Goal: Task Accomplishment & Management: Complete application form

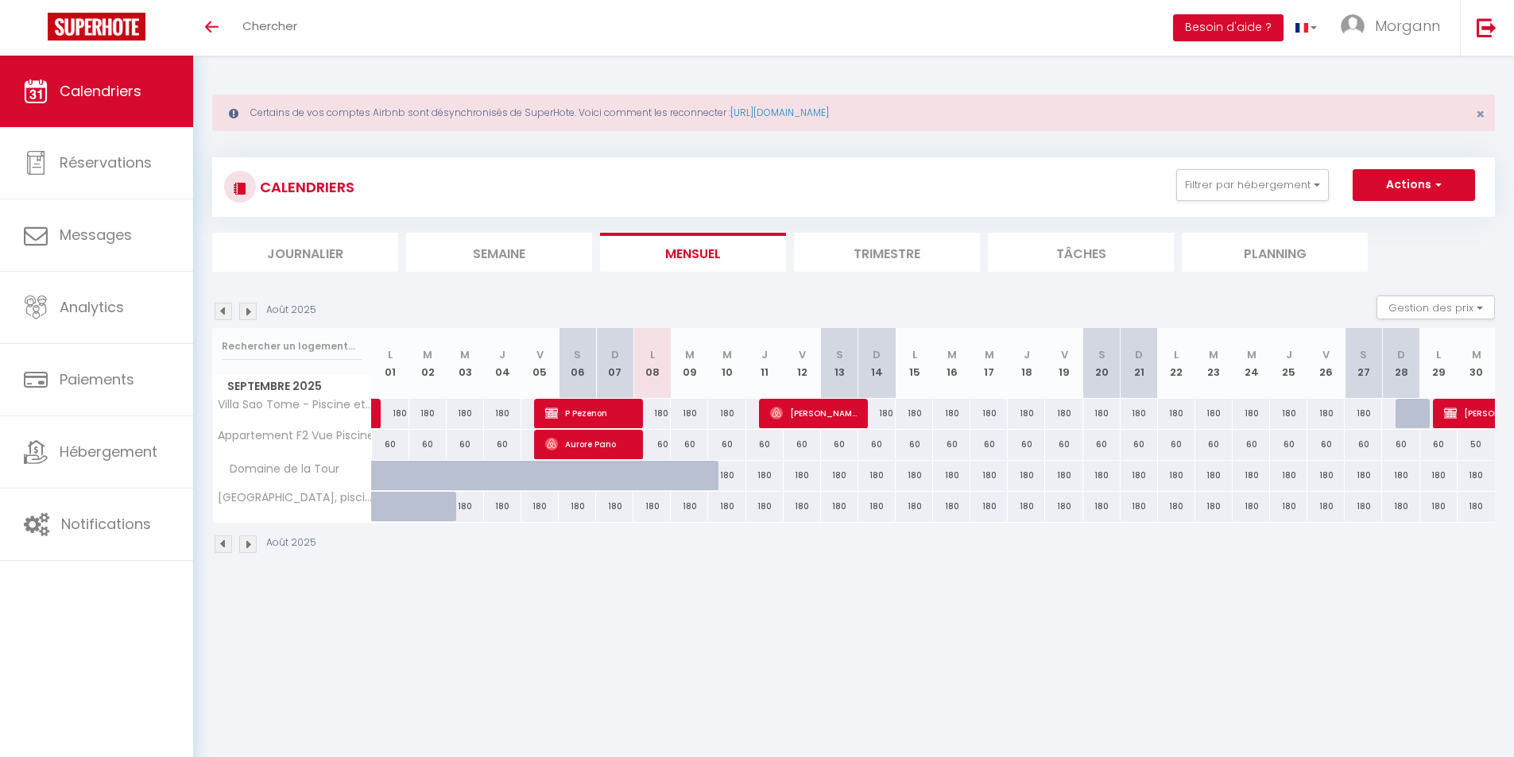
select select
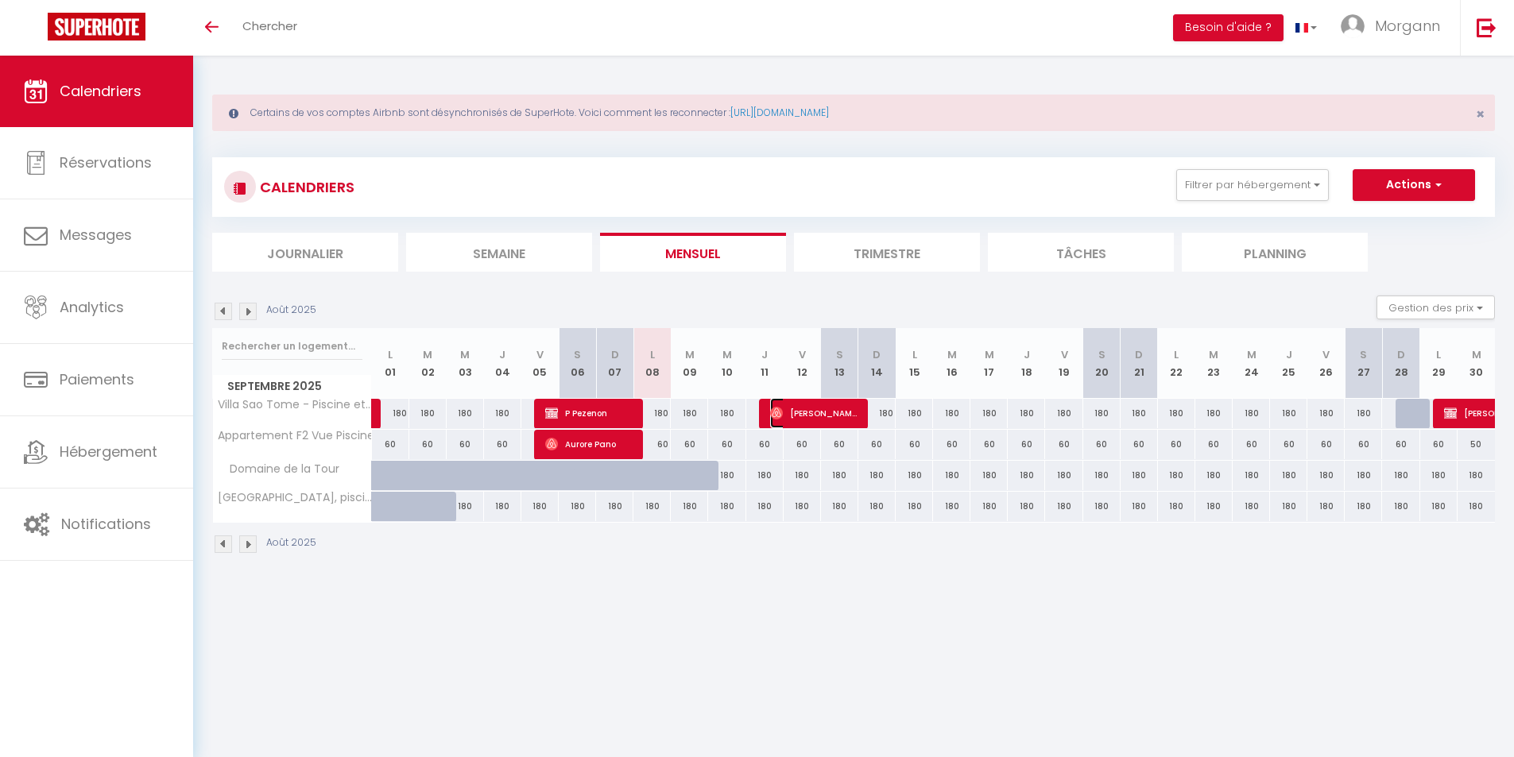
click at [816, 408] on span "[PERSON_NAME]" at bounding box center [813, 413] width 87 height 30
select select "OK"
select select "1"
select select "0"
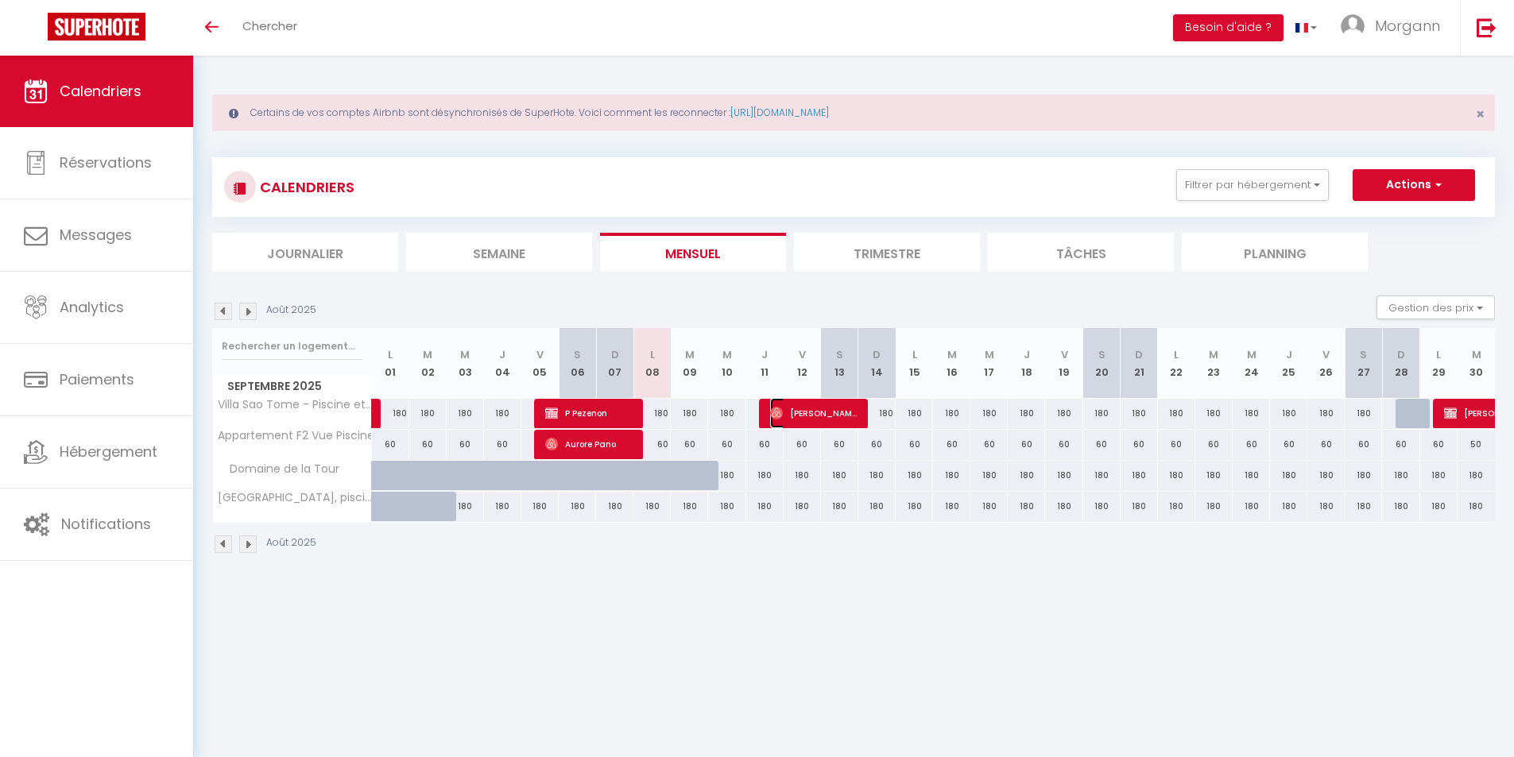
select select "1"
select select
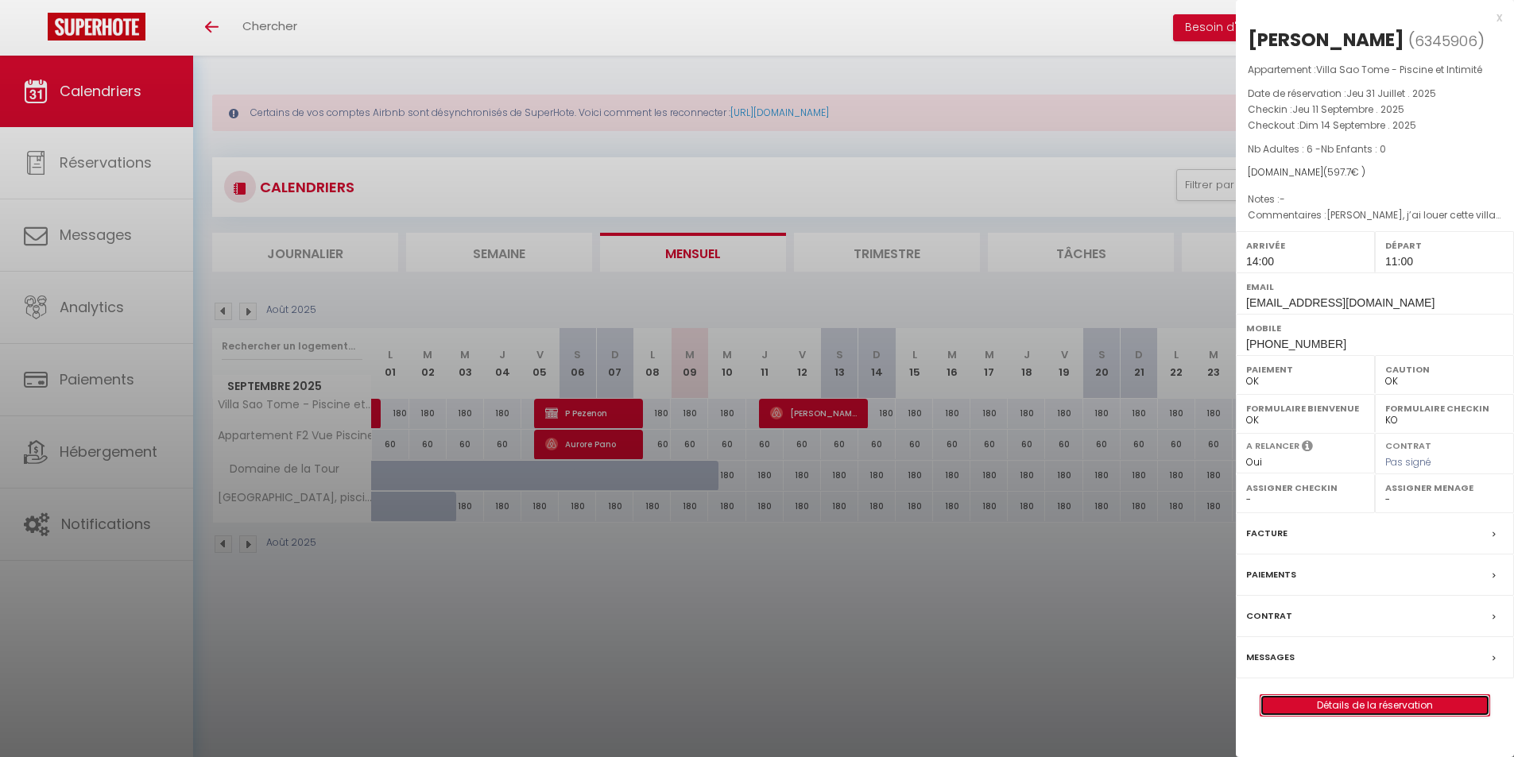
click at [1406, 706] on link "Détails de la réservation" at bounding box center [1374, 705] width 229 height 21
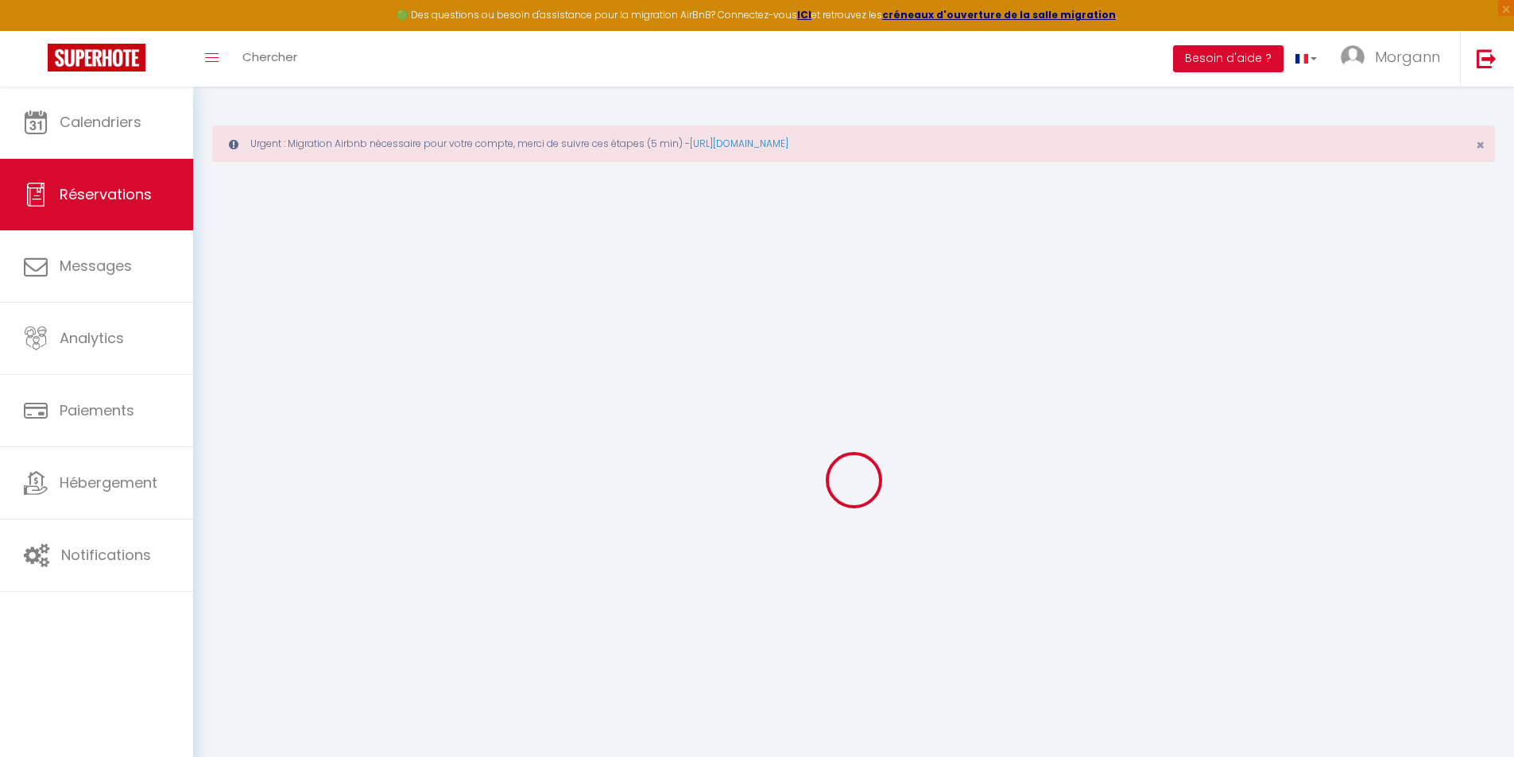
click at [1165, 486] on div at bounding box center [853, 480] width 1283 height 614
type input "[PERSON_NAME]"
type input "Gueret"
type input "[EMAIL_ADDRESS][DOMAIN_NAME]"
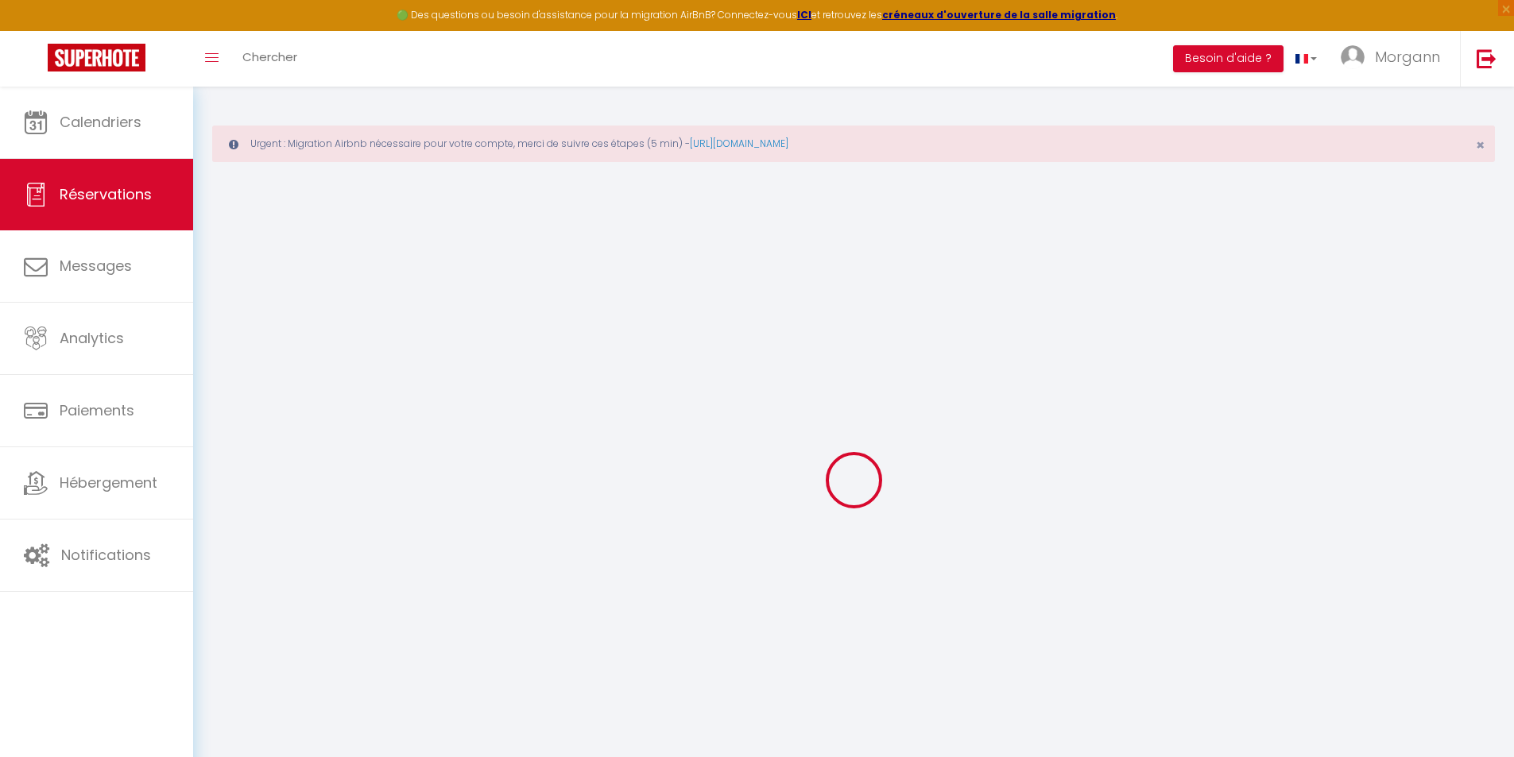
type input "[PHONE_NUMBER]"
select select
type input "17.22"
select select "60726"
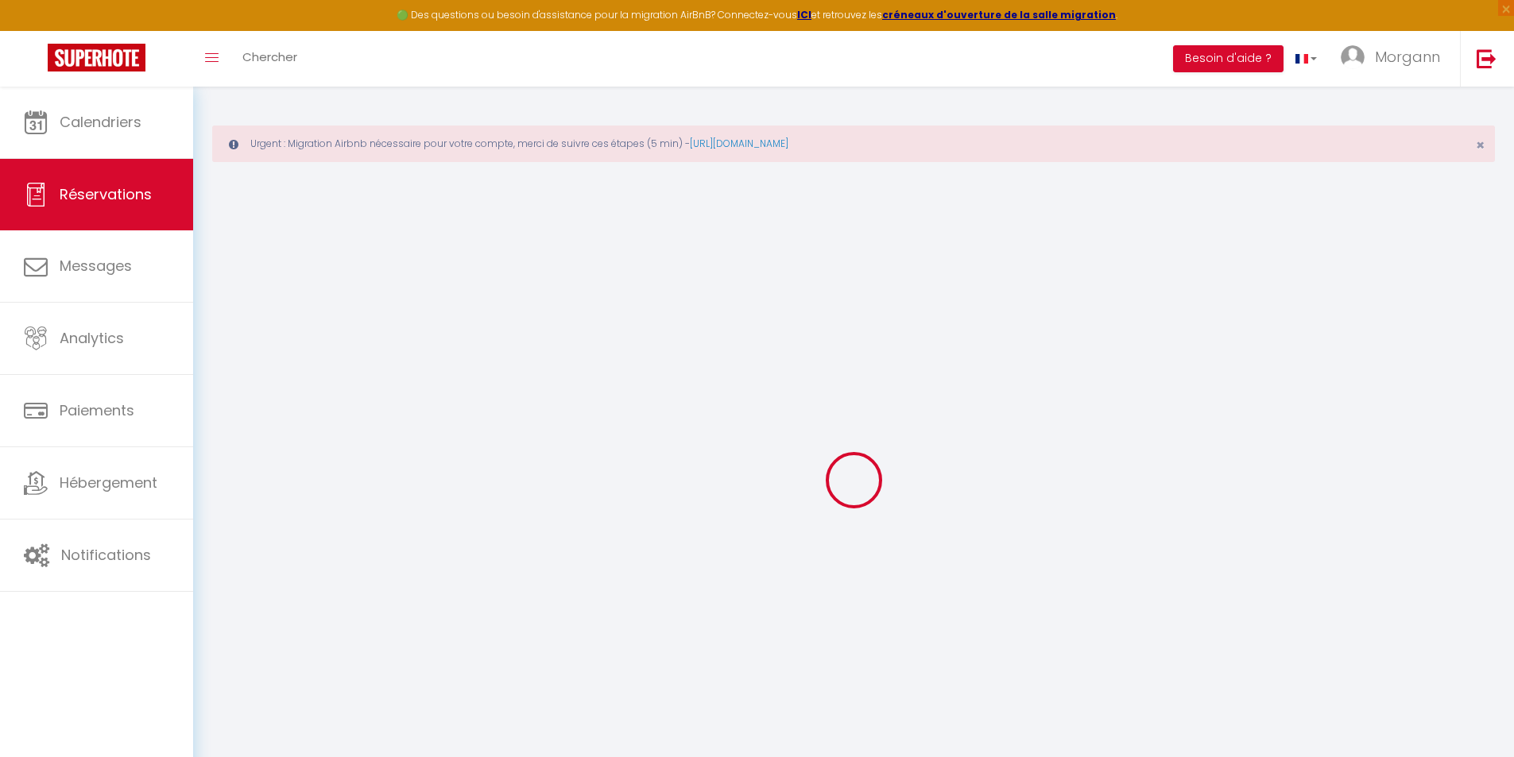
select select "1"
select select
type input "6"
select select "12"
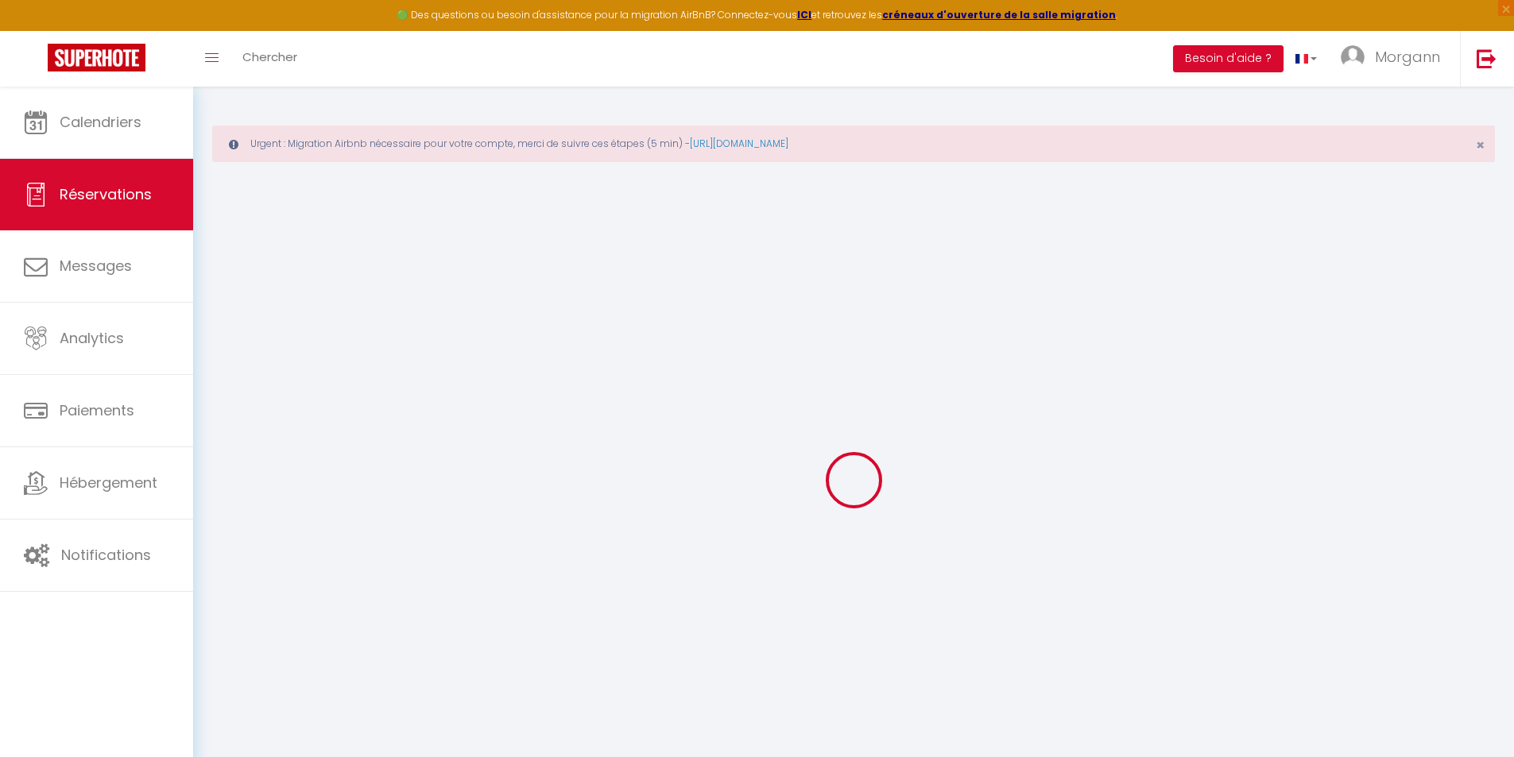
select select
type input "474"
checkbox input "false"
type input "0"
select select "1"
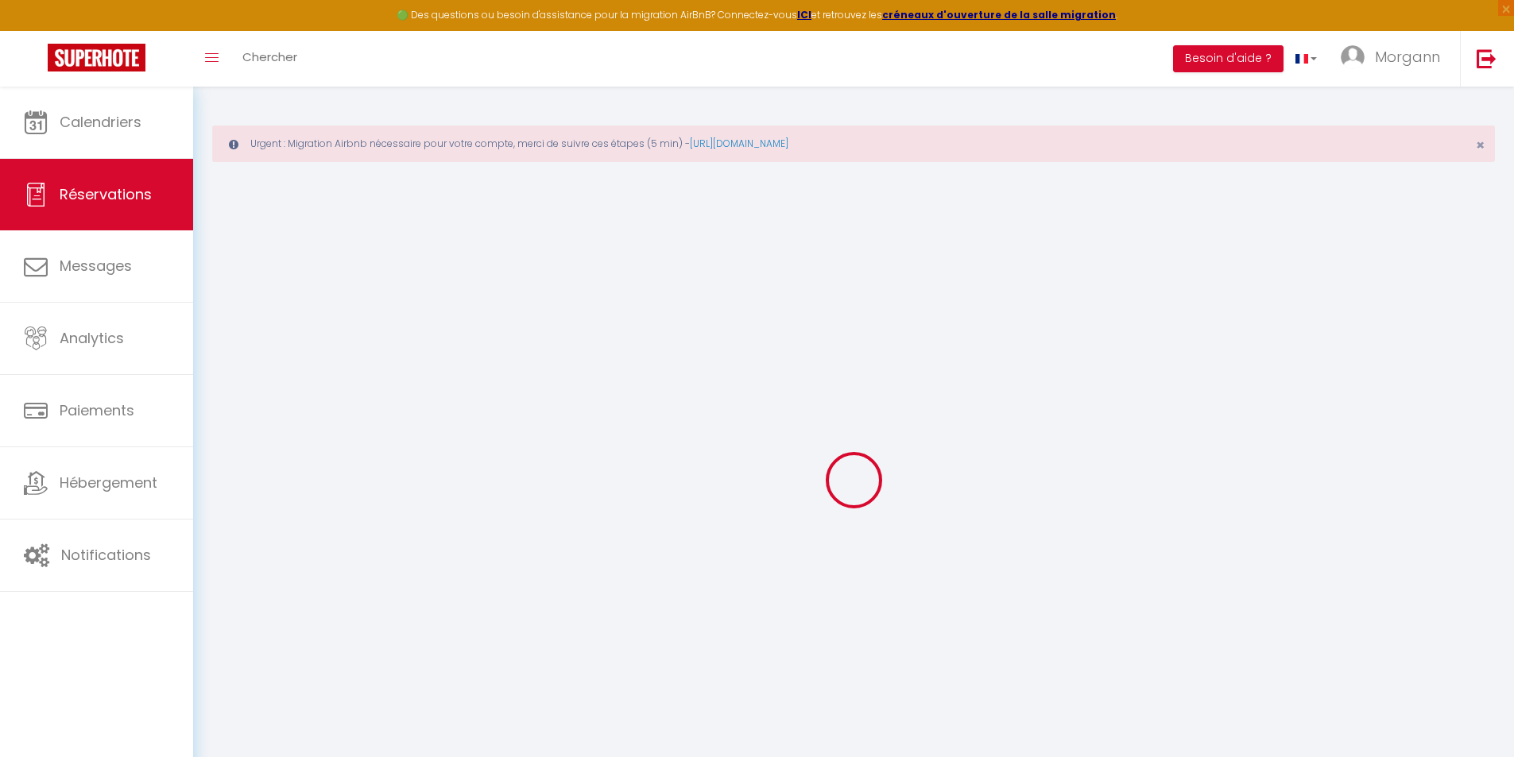
type input "0"
select select
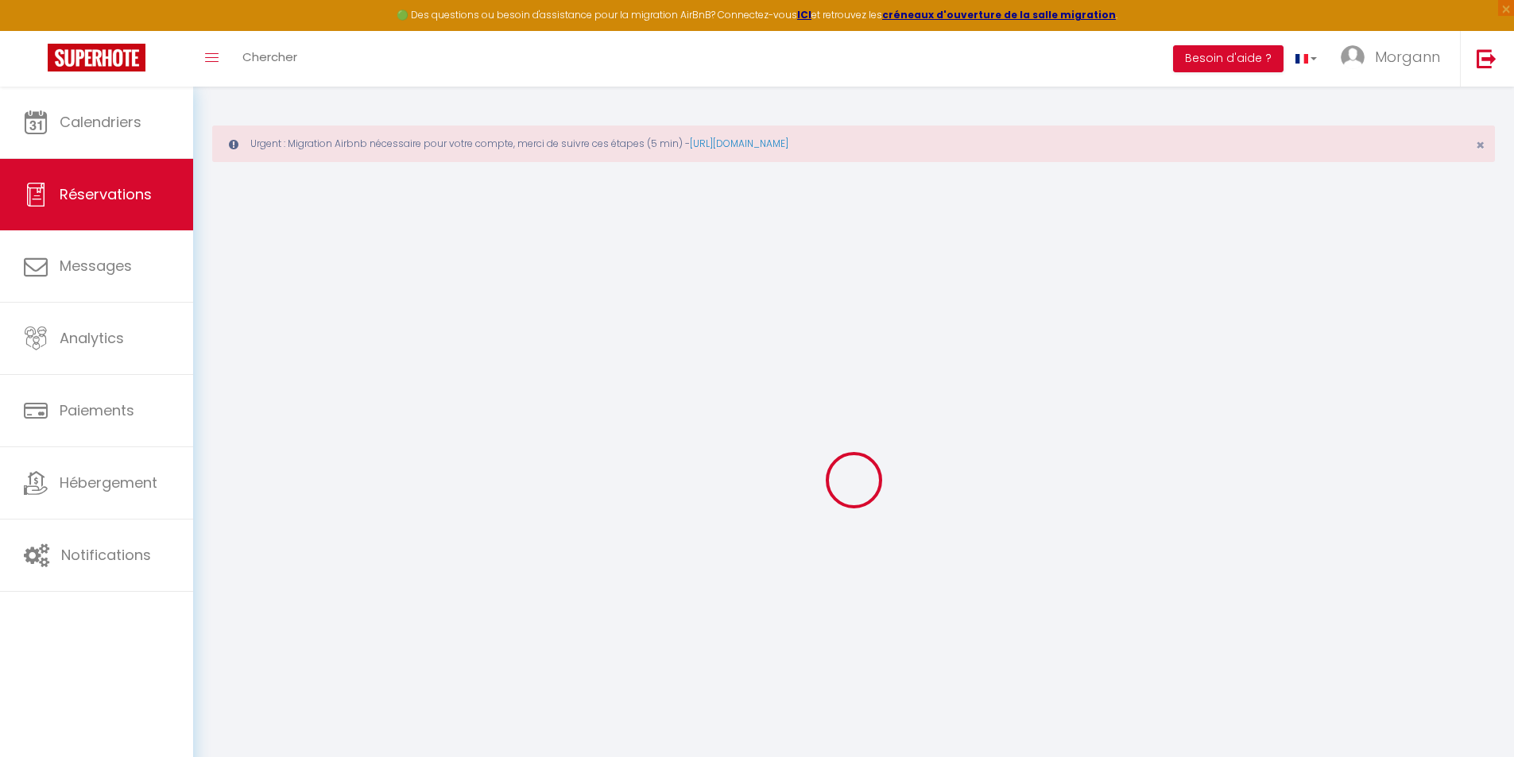
select select
select select "15"
checkbox input "false"
select select
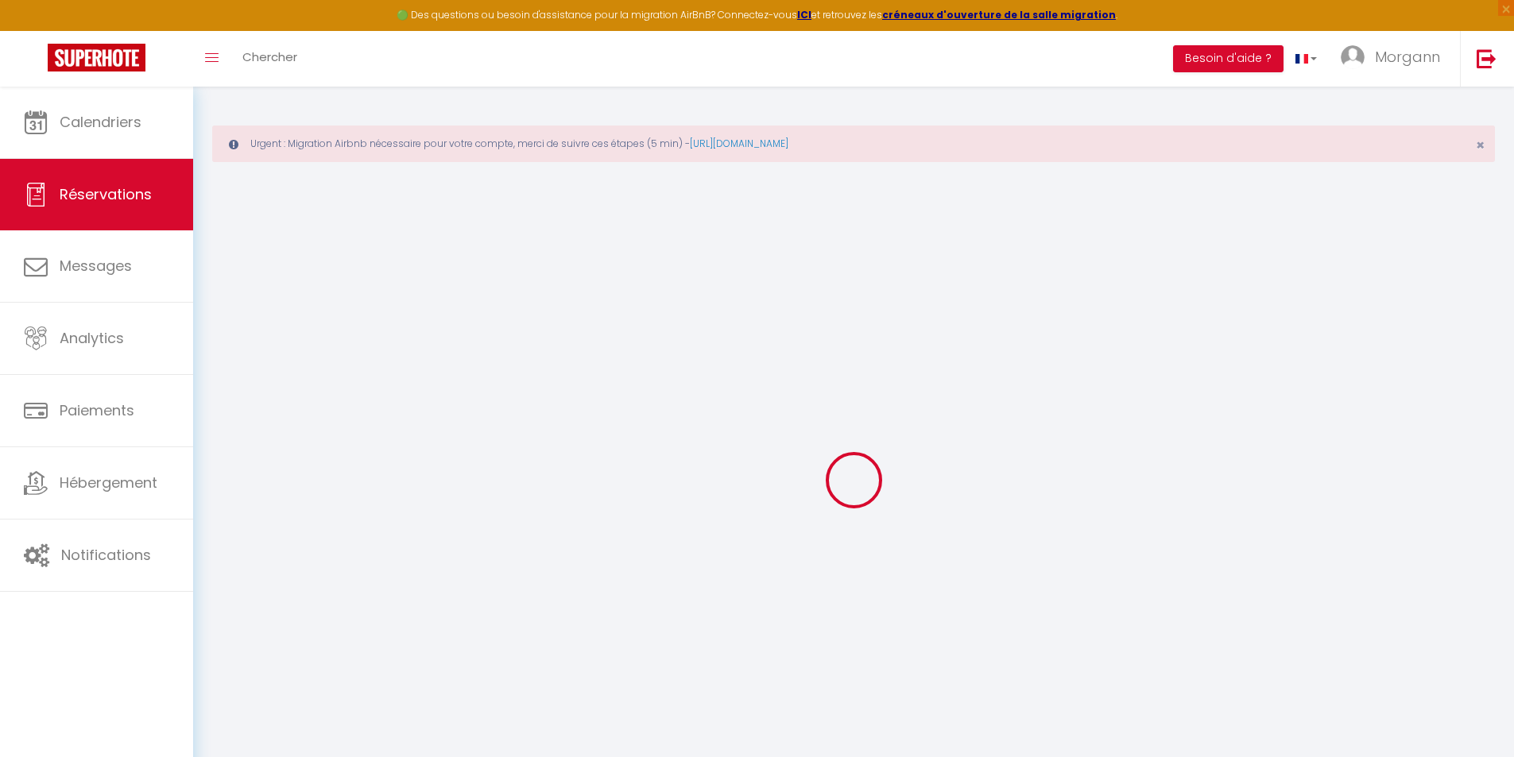
select select
checkbox input "false"
select select
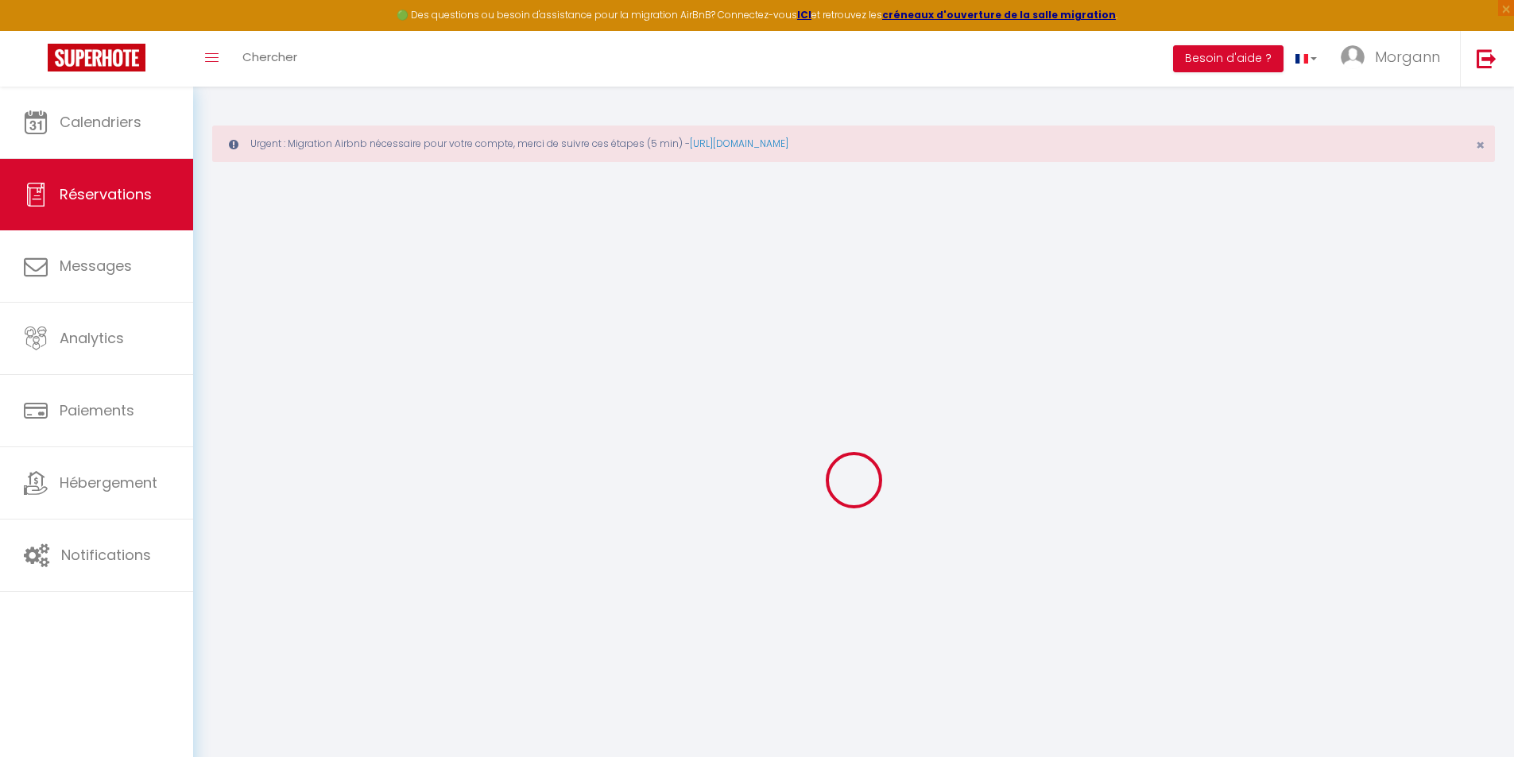
checkbox input "false"
select select
checkbox input "false"
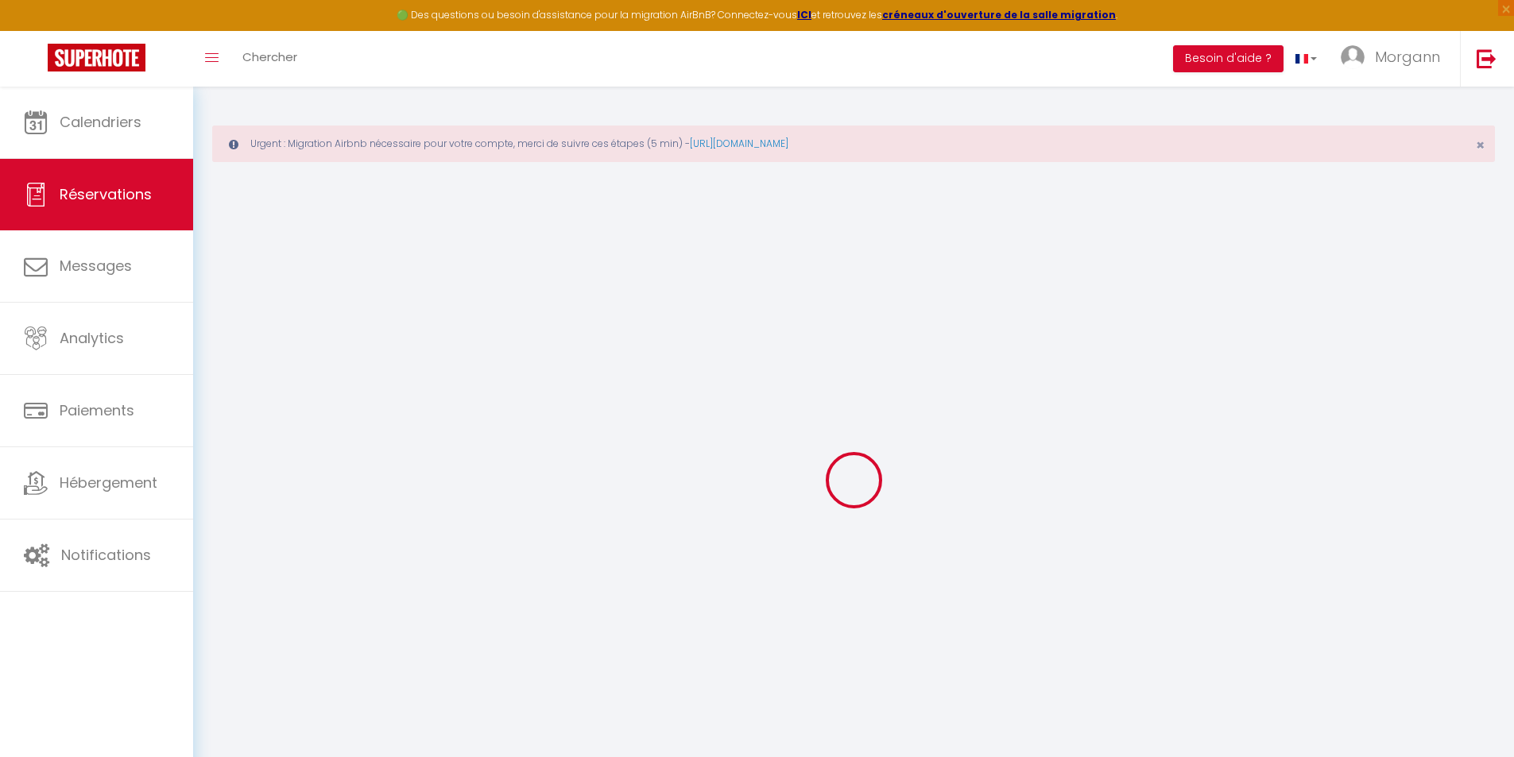
type textarea "[PERSON_NAME], j’ai louer cette villa pour la famille nous serons 6 à loger."
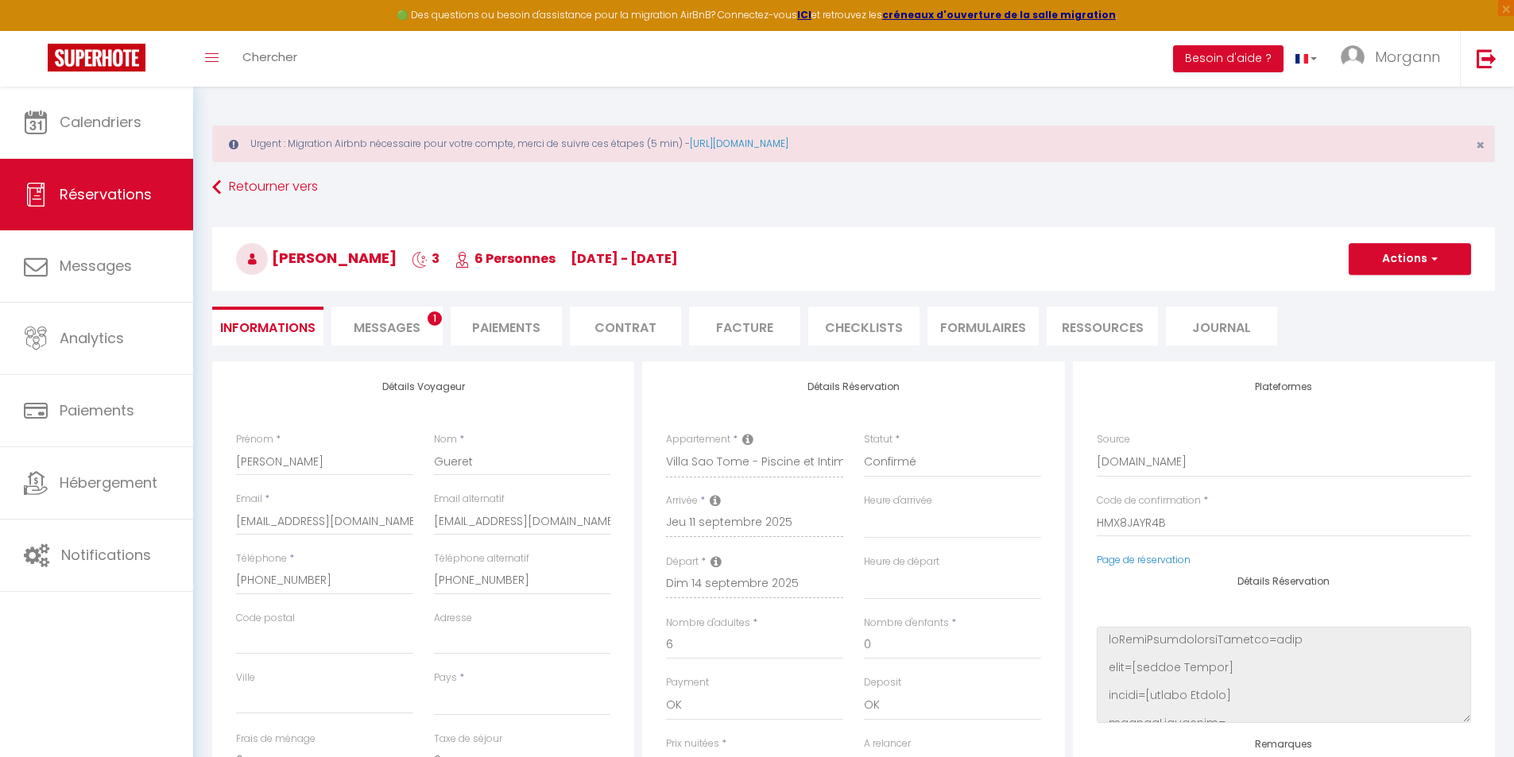
select select
type input "100"
type input "23.7"
select select
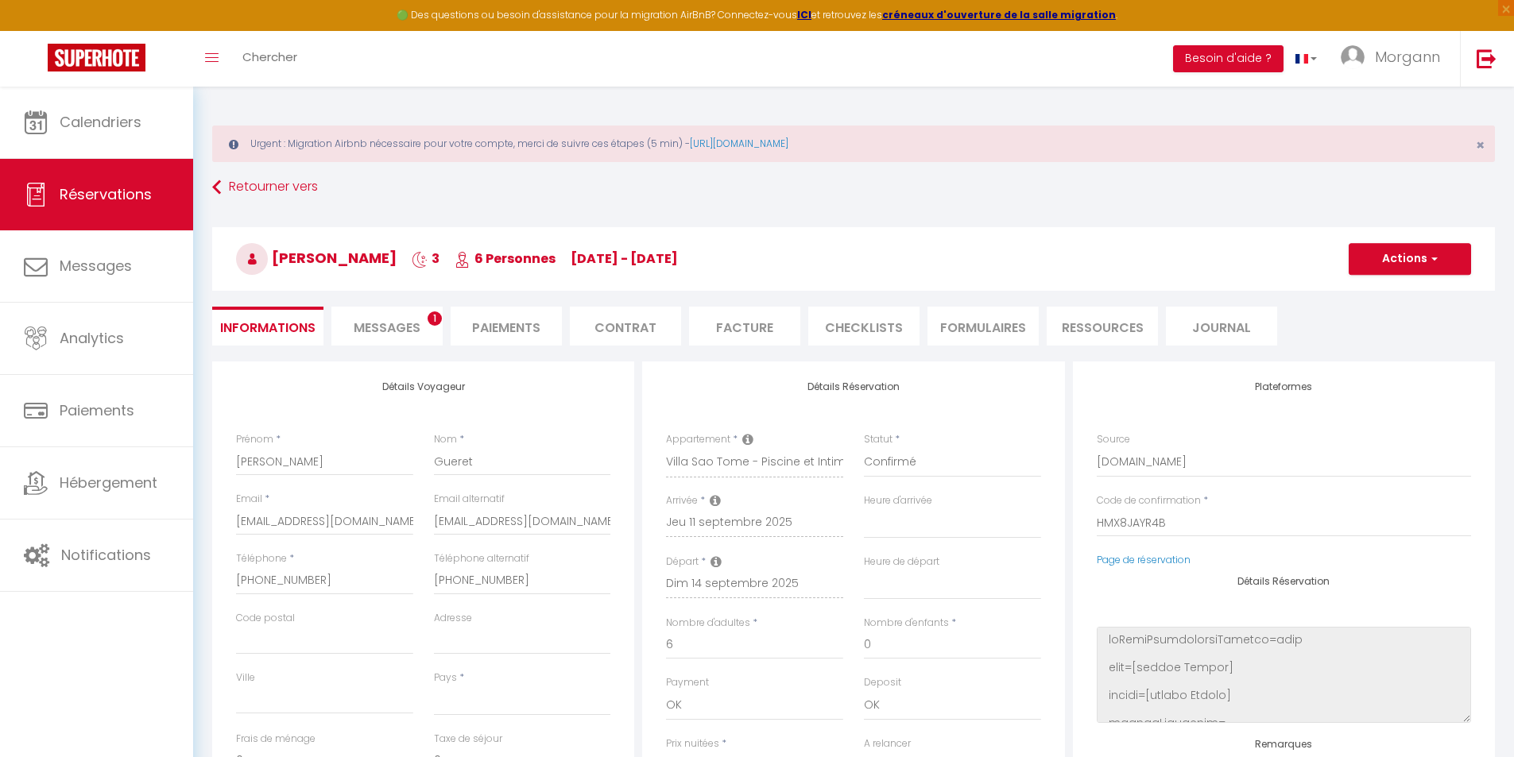
checkbox input "false"
select select
checkbox input "false"
select select "14:00"
select select "11:00"
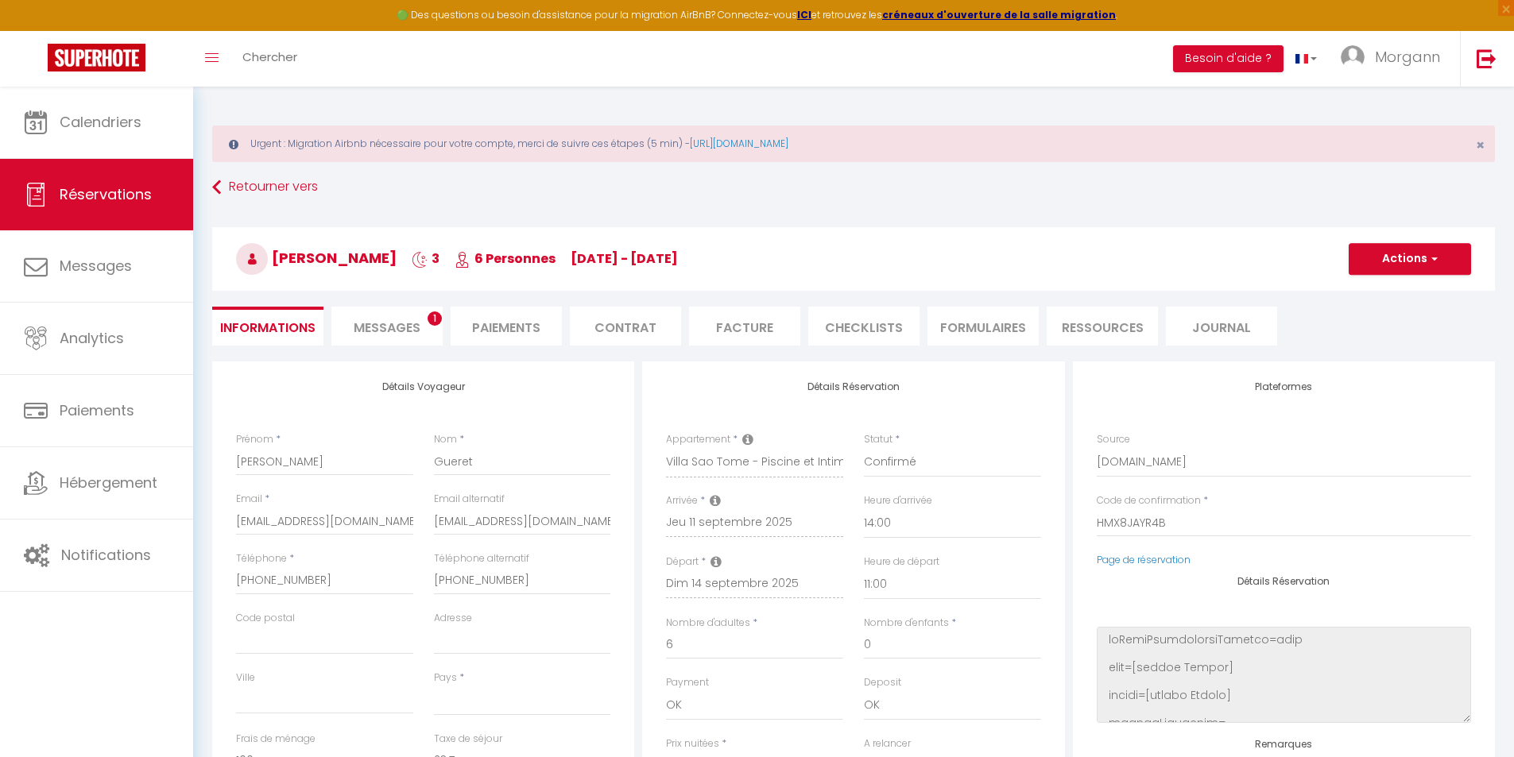
scroll to position [202, 0]
